Goal: Transaction & Acquisition: Book appointment/travel/reservation

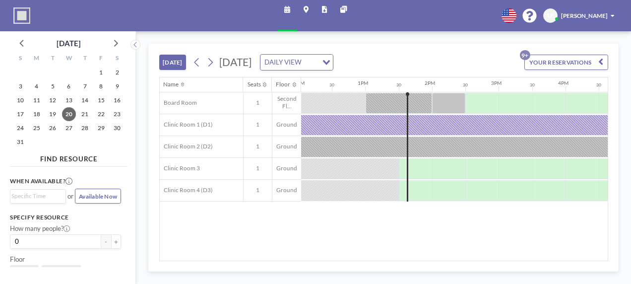
scroll to position [0, 838]
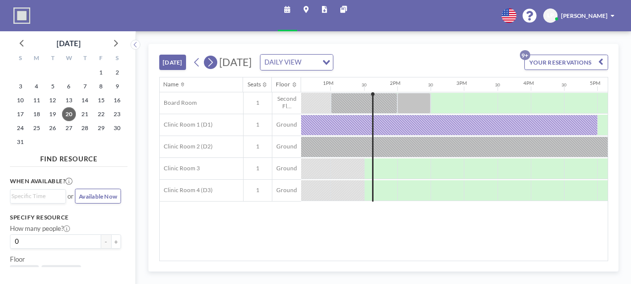
click at [210, 62] on icon at bounding box center [210, 62] width 8 height 12
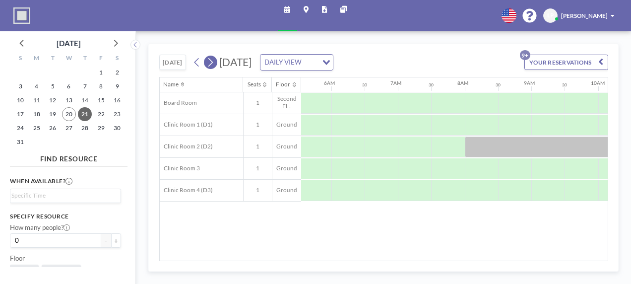
click at [210, 62] on icon at bounding box center [210, 62] width 8 height 12
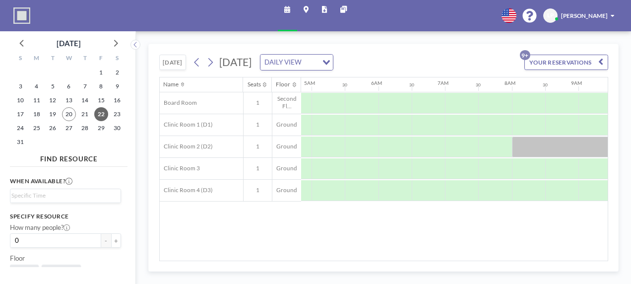
scroll to position [0, 482]
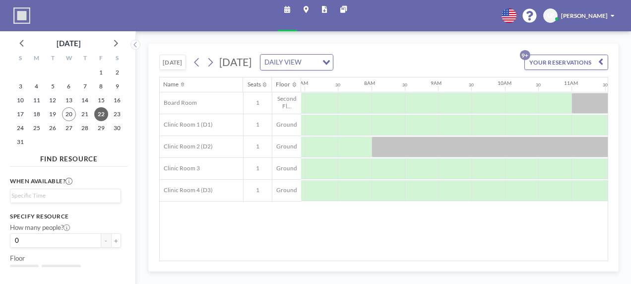
click at [175, 62] on button "[DATE]" at bounding box center [172, 62] width 27 height 15
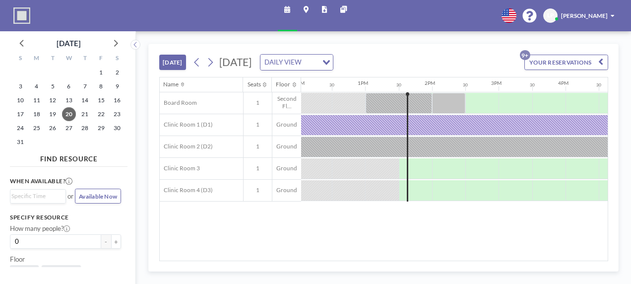
scroll to position [0, 838]
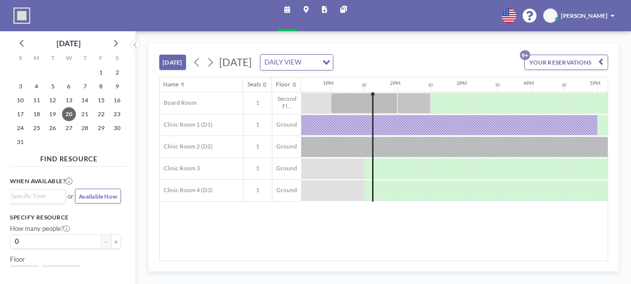
click at [316, 65] on input "Search for option" at bounding box center [310, 62] width 12 height 11
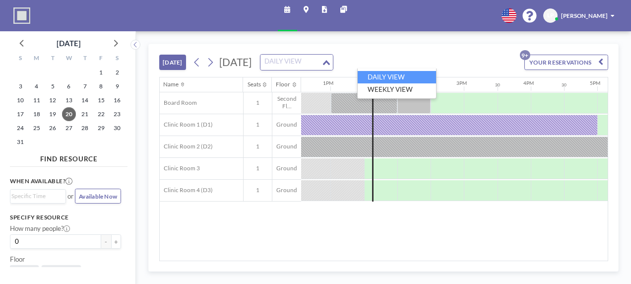
click at [320, 65] on input "Search for option" at bounding box center [290, 62] width 59 height 11
click at [113, 47] on icon at bounding box center [115, 42] width 13 height 13
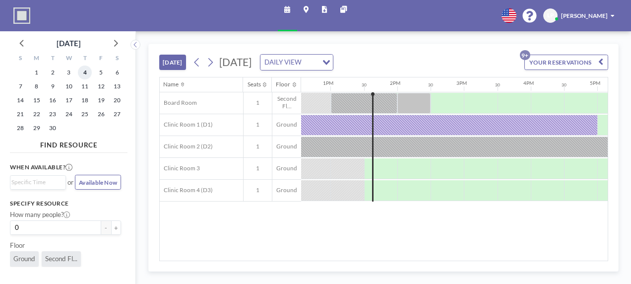
click at [84, 70] on span "4" at bounding box center [85, 72] width 14 height 14
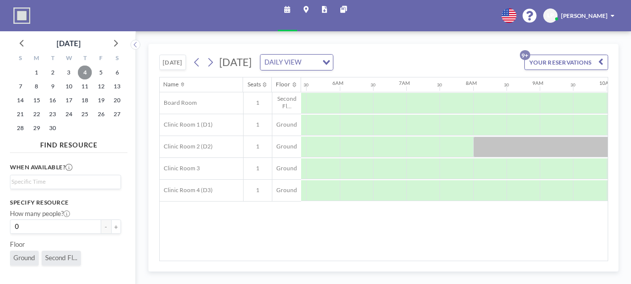
scroll to position [0, 484]
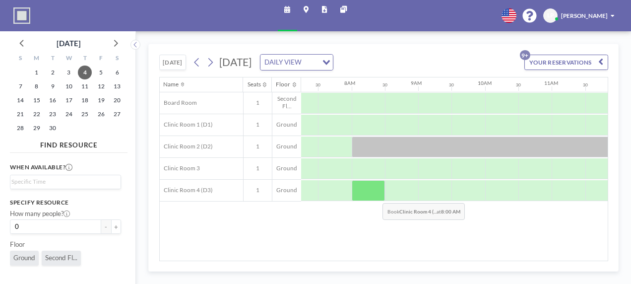
click at [375, 194] on div at bounding box center [368, 190] width 33 height 21
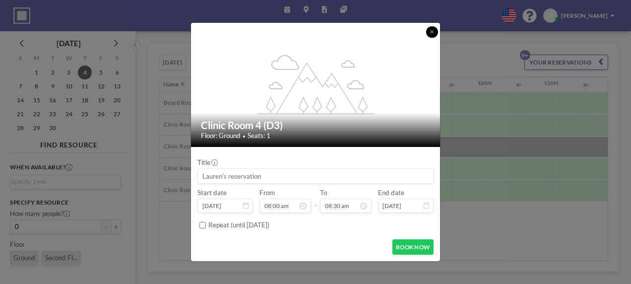
click at [432, 30] on icon at bounding box center [432, 31] width 4 height 5
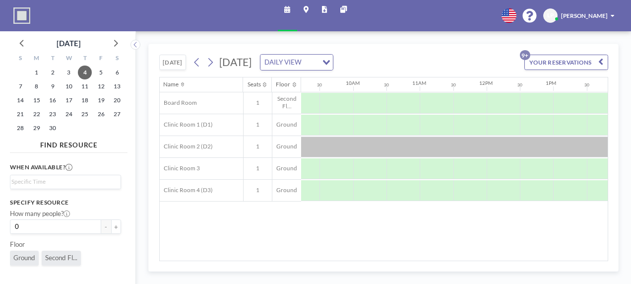
scroll to position [0, 616]
click at [591, 194] on div at bounding box center [602, 190] width 33 height 21
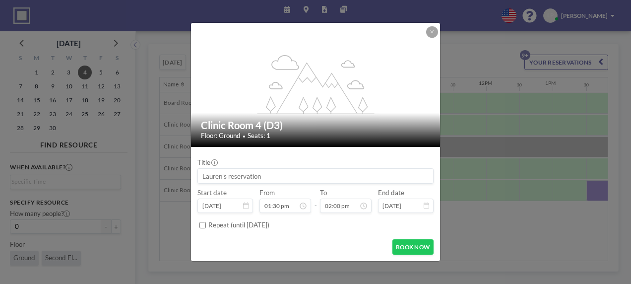
click at [370, 177] on input at bounding box center [315, 176] width 235 height 14
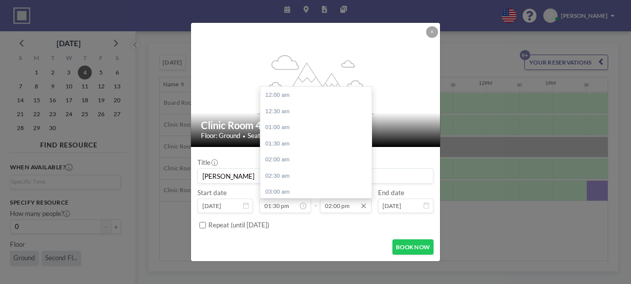
scroll to position [451, 0]
type input "[PERSON_NAME]"
click at [340, 208] on input "02:00 pm" at bounding box center [345, 205] width 51 height 14
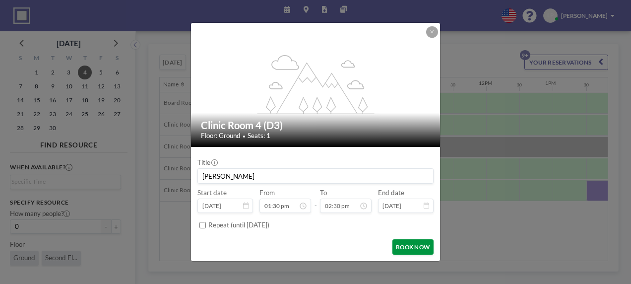
type input "02:30 pm"
drag, startPoint x: 425, startPoint y: 247, endPoint x: 434, endPoint y: 252, distance: 10.2
click at [434, 252] on form "Title [PERSON_NAME] Start date [DATE] From 01:30 pm - To 02:30 pm End date [DAT…" at bounding box center [315, 204] width 249 height 114
click at [421, 249] on button "BOOK NOW" at bounding box center [412, 246] width 41 height 15
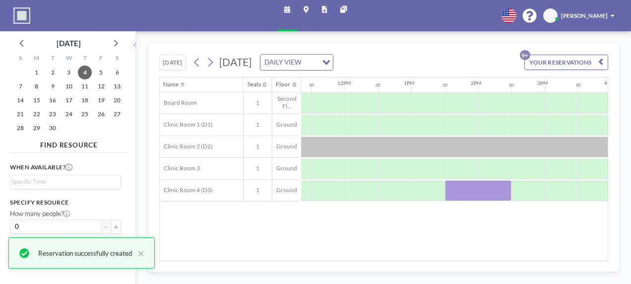
scroll to position [0, 759]
